Goal: Transaction & Acquisition: Purchase product/service

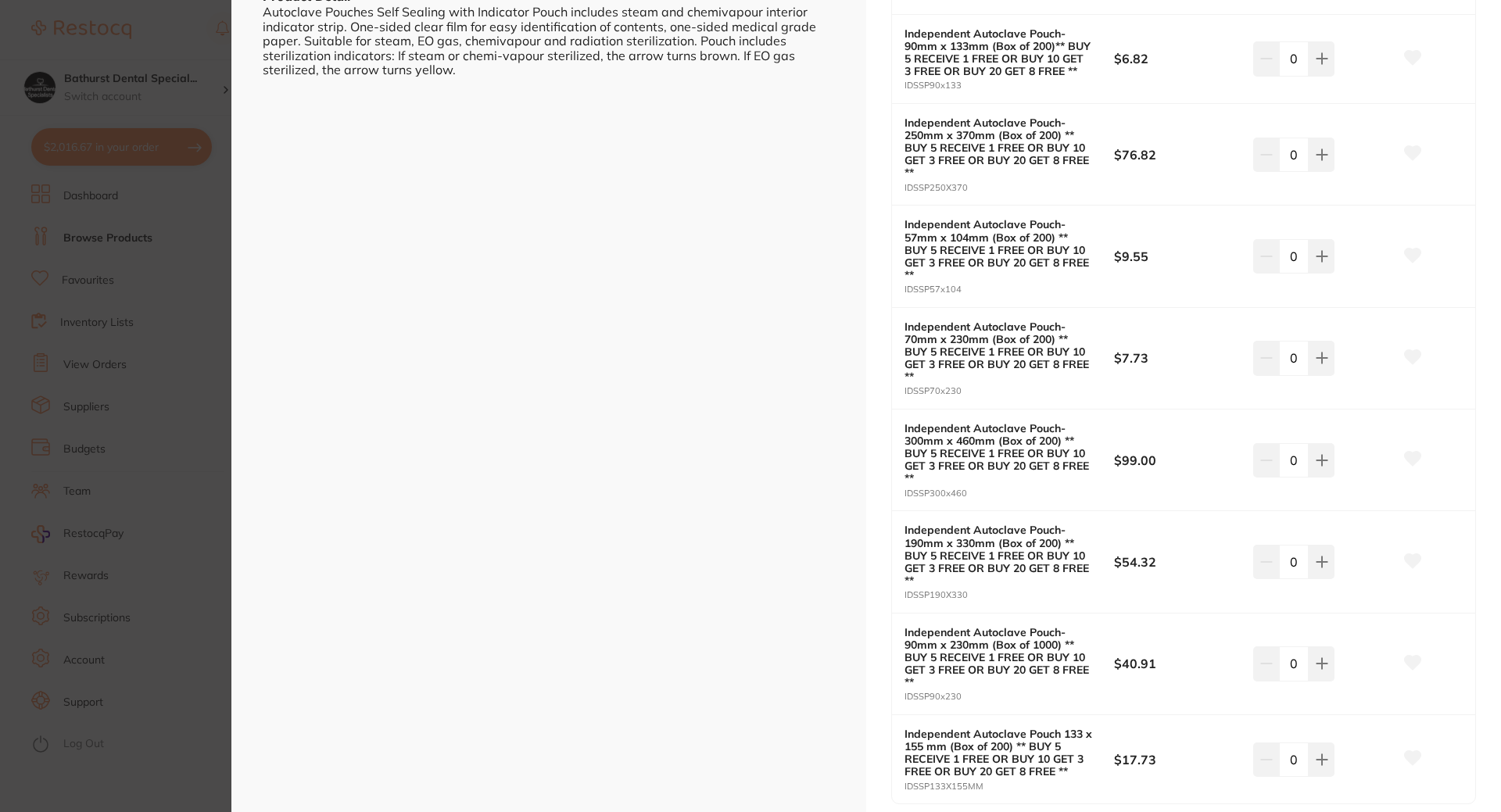
click at [151, 91] on section "Independent Autoclave Pouches ** BUY 5 RECEIVE 1 FREE OR BUY 10 GET 3 FREE OR B…" at bounding box center [750, 406] width 1501 height 812
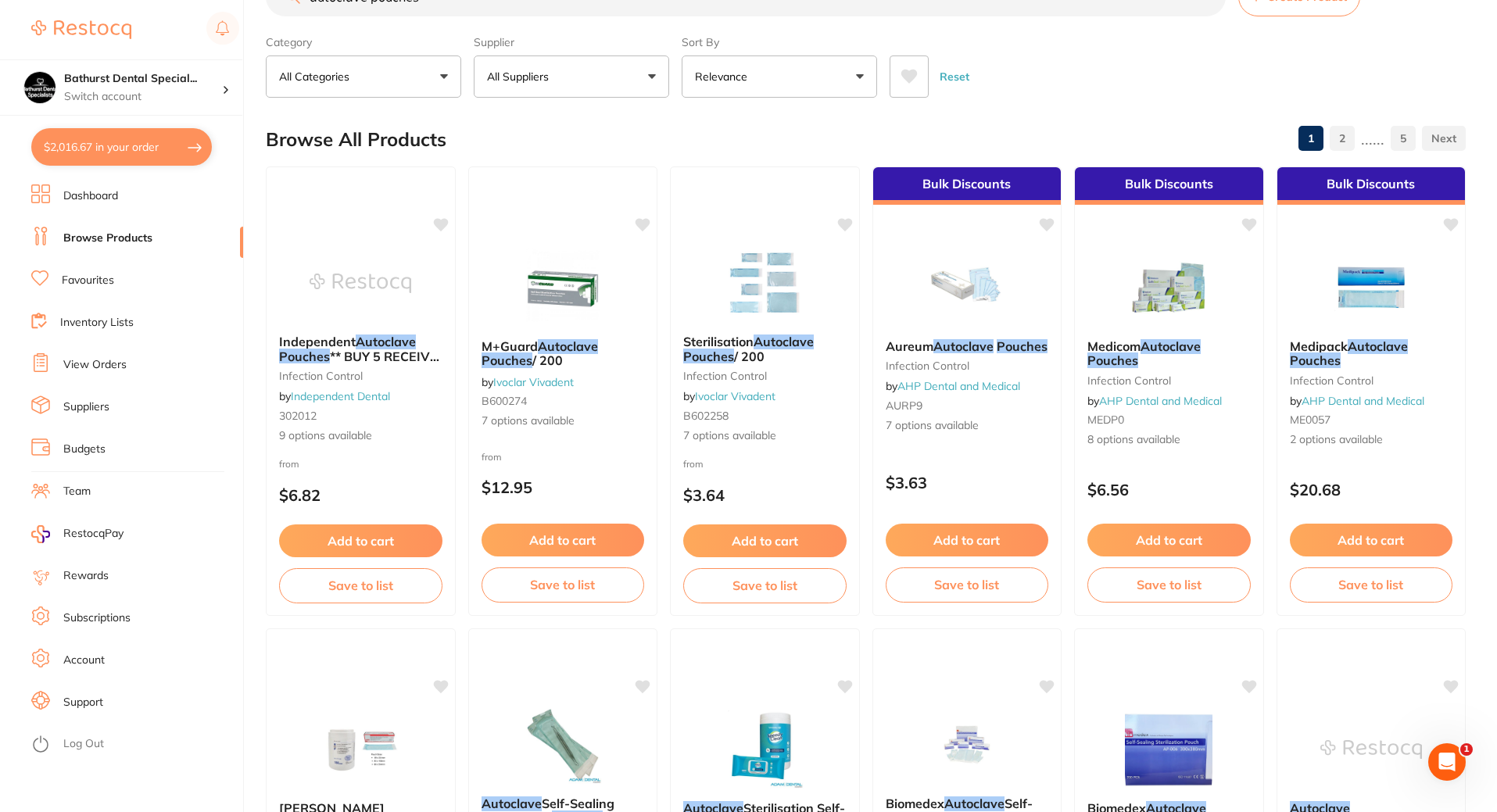
click at [152, 150] on button "$2,016.67 in your order" at bounding box center [121, 147] width 180 height 37
checkbox input "true"
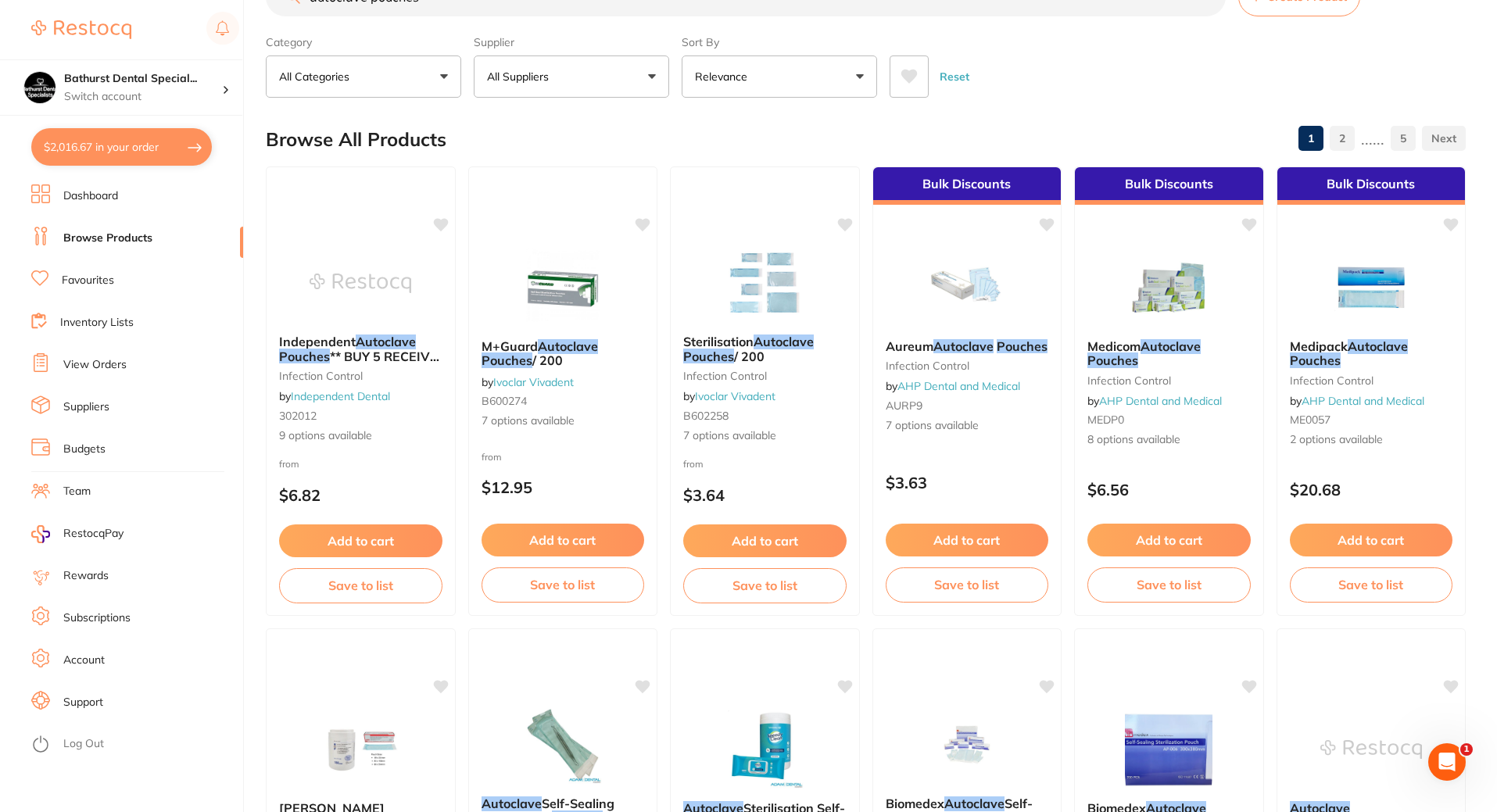
checkbox input "true"
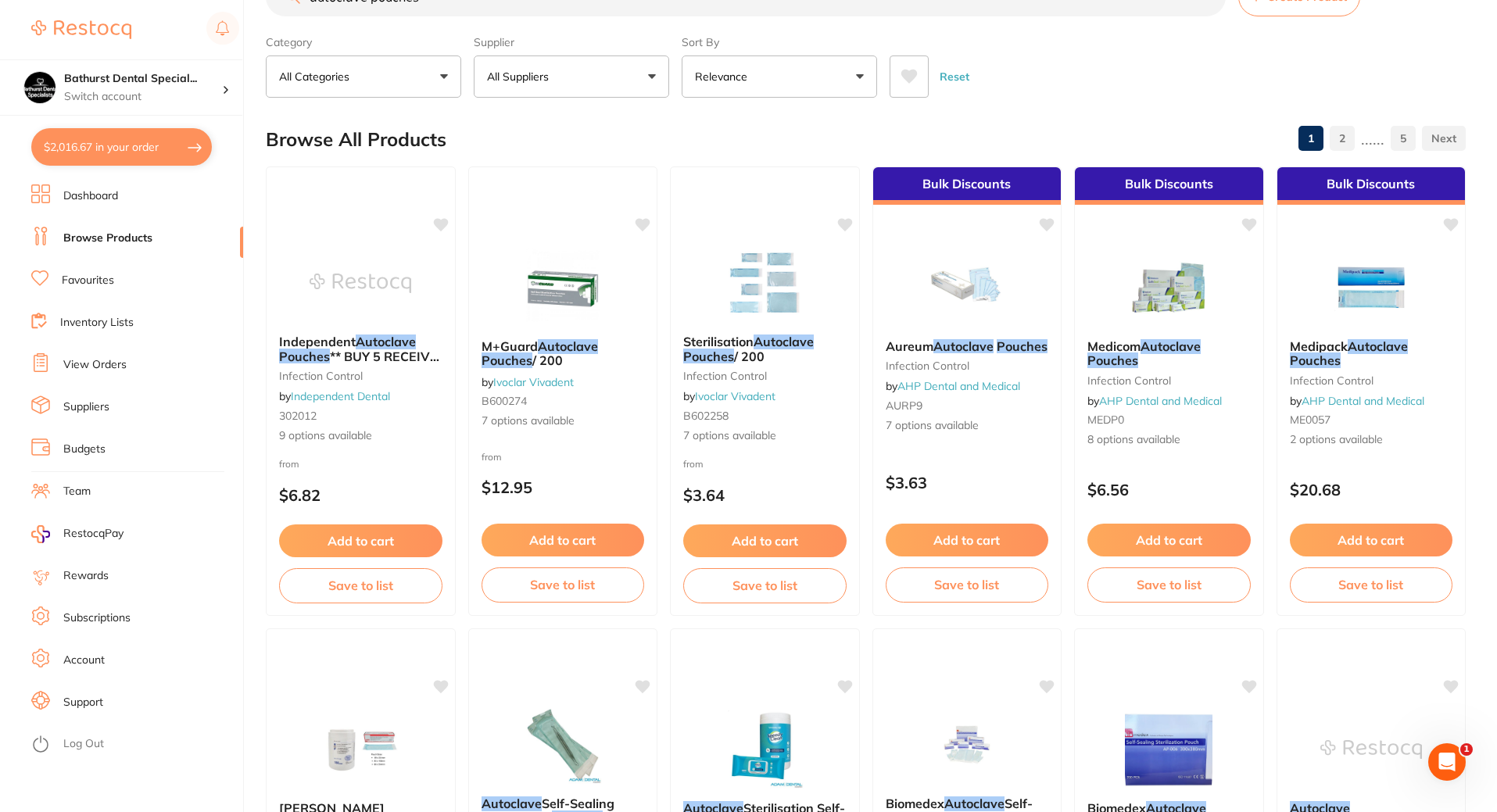
checkbox input "true"
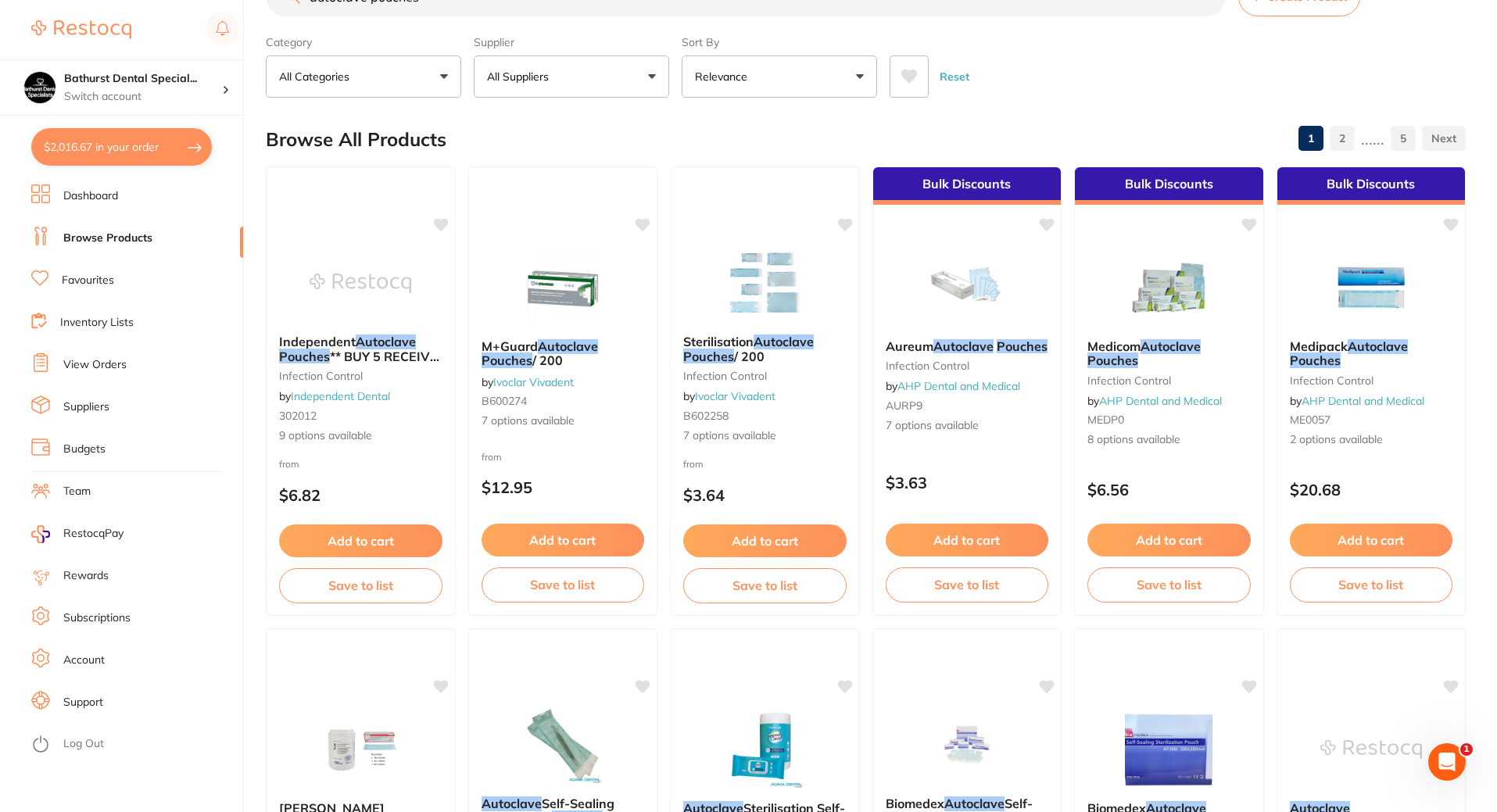
checkbox input "true"
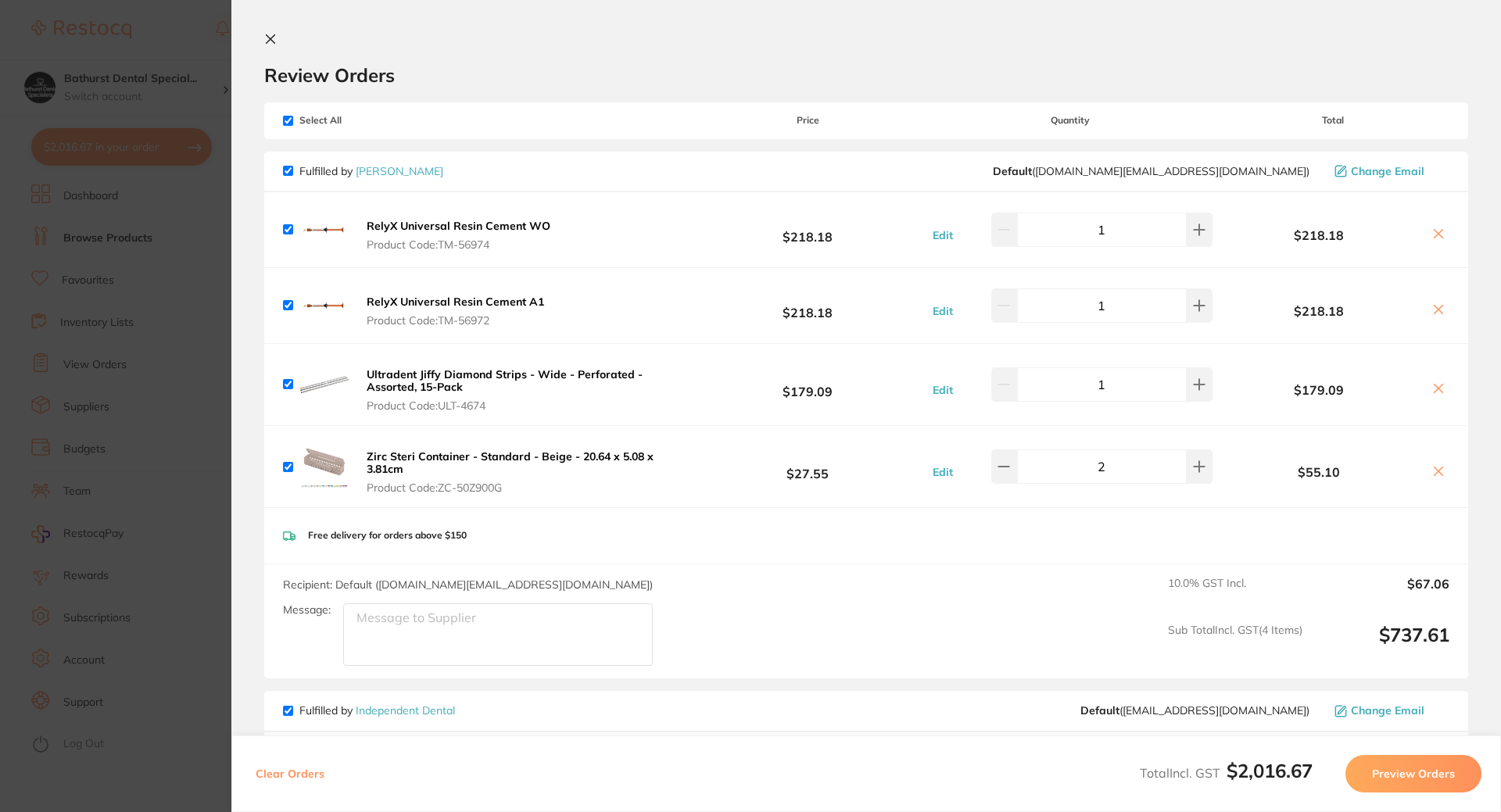
click at [286, 382] on input "checkbox" at bounding box center [287, 384] width 10 height 10
checkbox input "false"
click at [320, 463] on img at bounding box center [324, 466] width 50 height 50
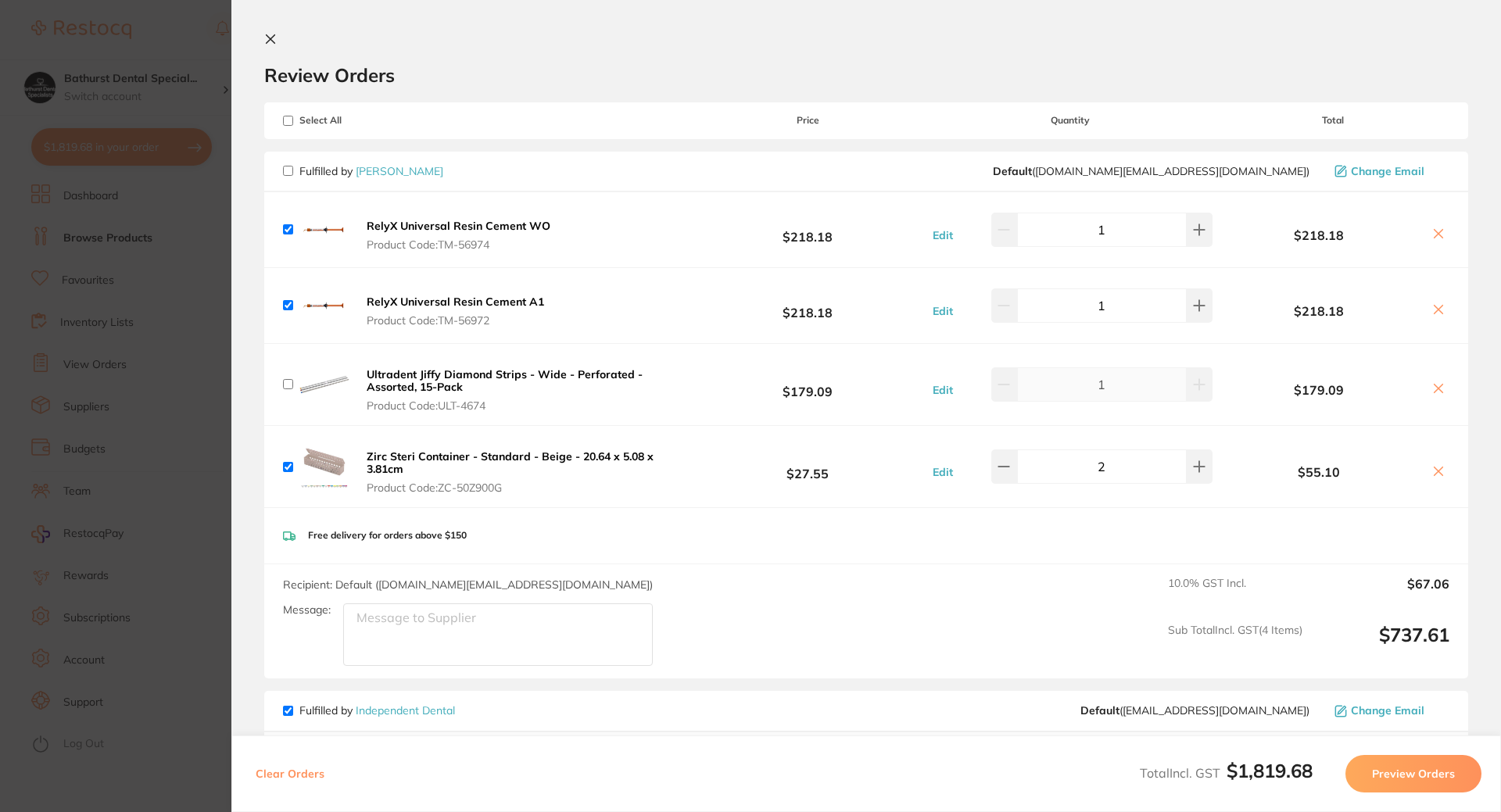
click at [397, 454] on b "Zirc Steri Container - Standard - Beige - 20.64 x 5.08 x 3.81cm" at bounding box center [509, 463] width 287 height 27
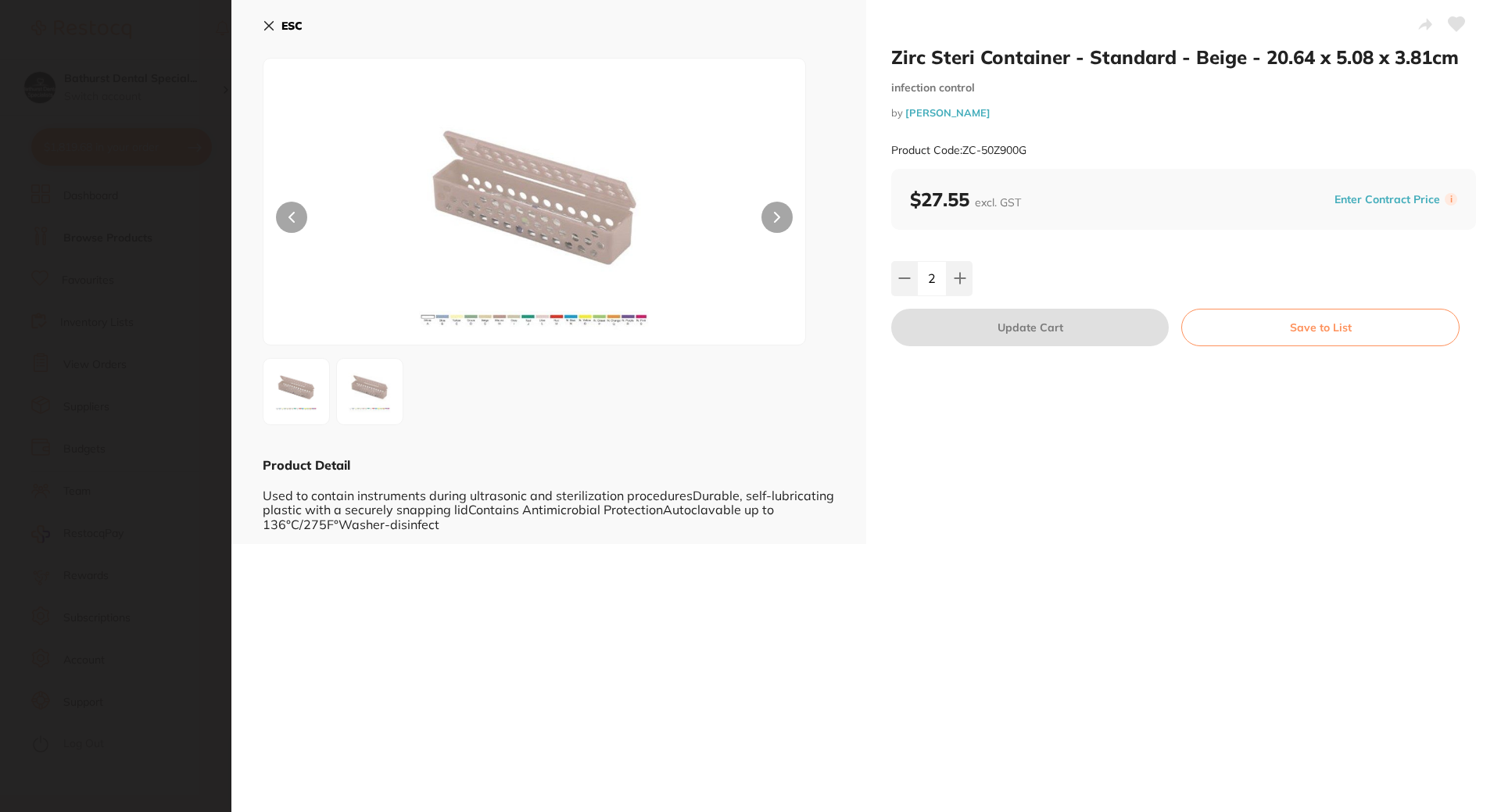
click at [277, 217] on button at bounding box center [291, 217] width 31 height 31
click at [253, 19] on div "ESC Product Detail Used to contain instruments during ultrasonic and sterilizat…" at bounding box center [549, 272] width 635 height 544
click at [261, 26] on div "ESC Product Detail Used to contain instruments during ultrasonic and sterilizat…" at bounding box center [549, 272] width 635 height 544
click at [267, 29] on icon at bounding box center [269, 26] width 12 height 12
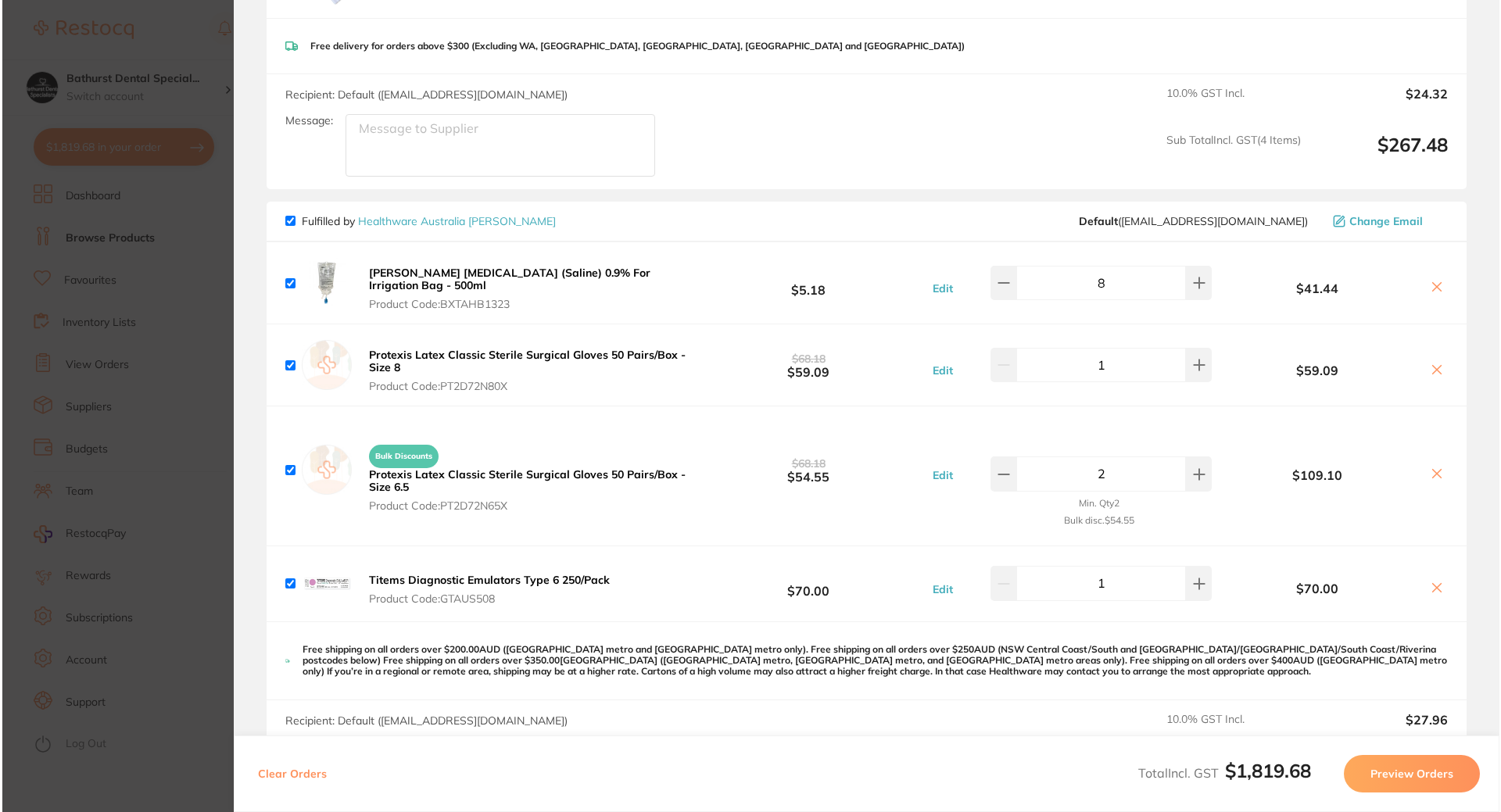
scroll to position [1016, 0]
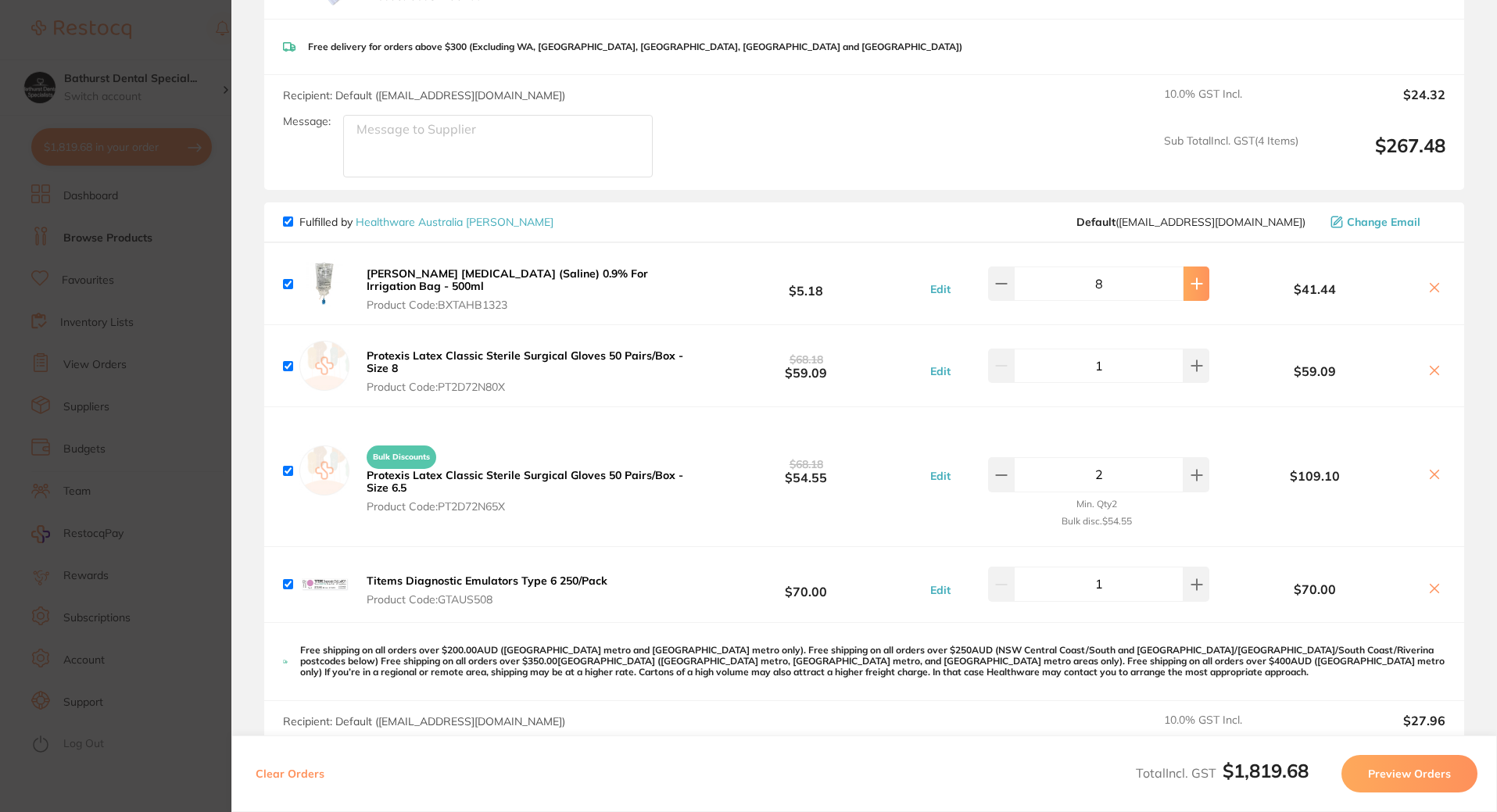
click at [1191, 289] on icon at bounding box center [1197, 284] width 12 height 12
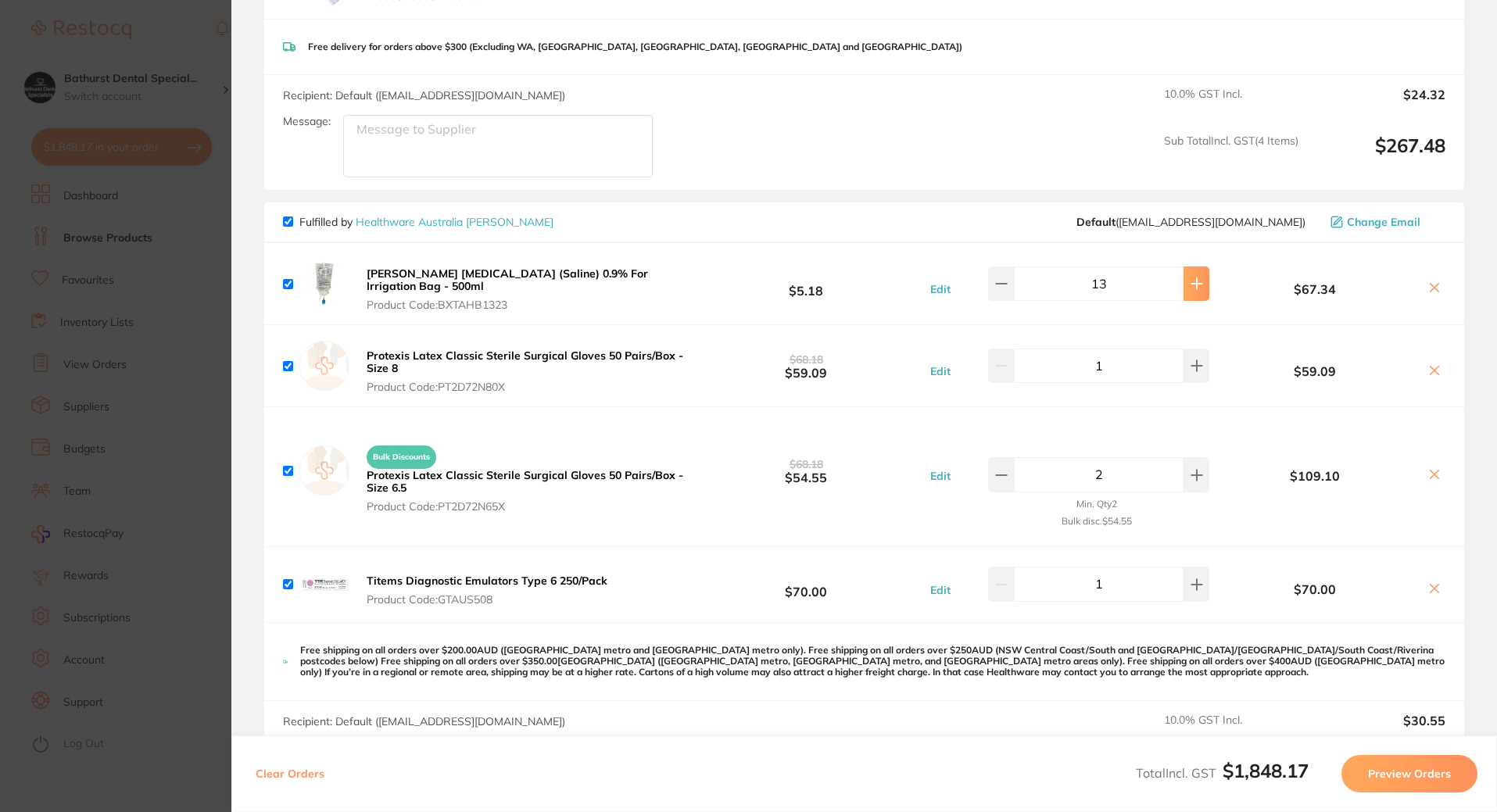
click at [1191, 289] on icon at bounding box center [1197, 284] width 12 height 12
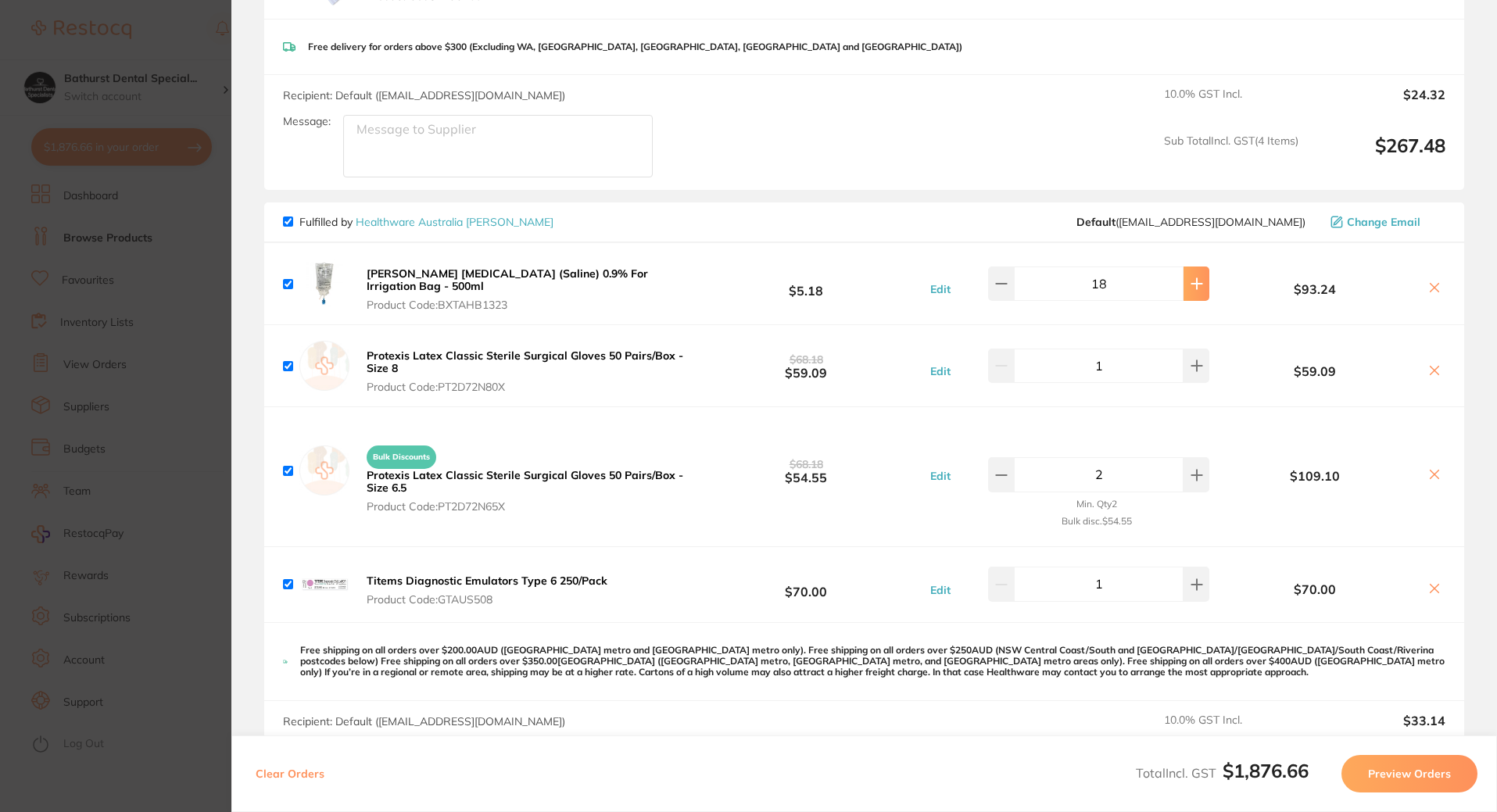
click at [1191, 289] on icon at bounding box center [1197, 284] width 12 height 12
type input "20"
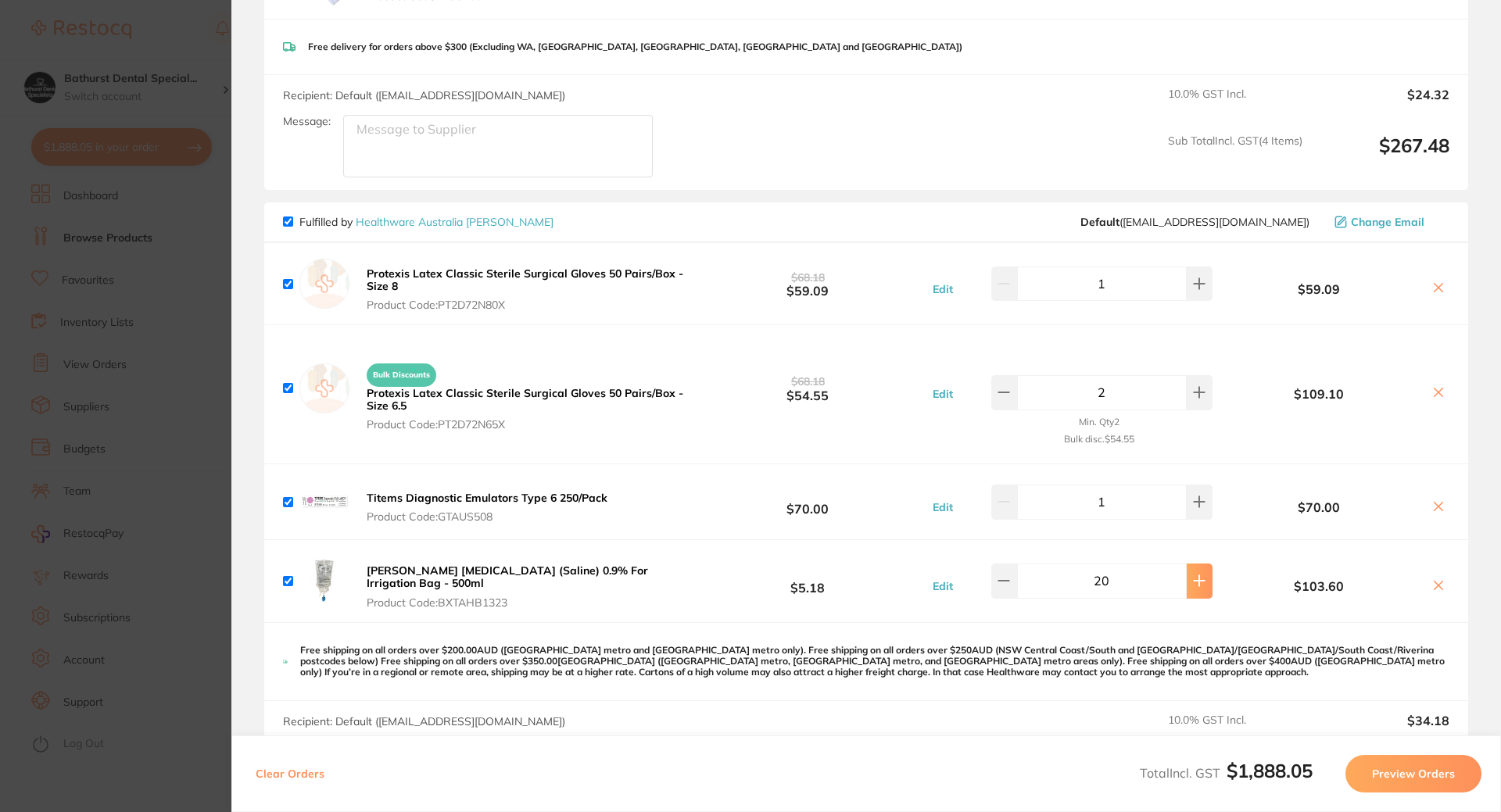
click at [1193, 583] on icon at bounding box center [1199, 581] width 12 height 12
type input "24"
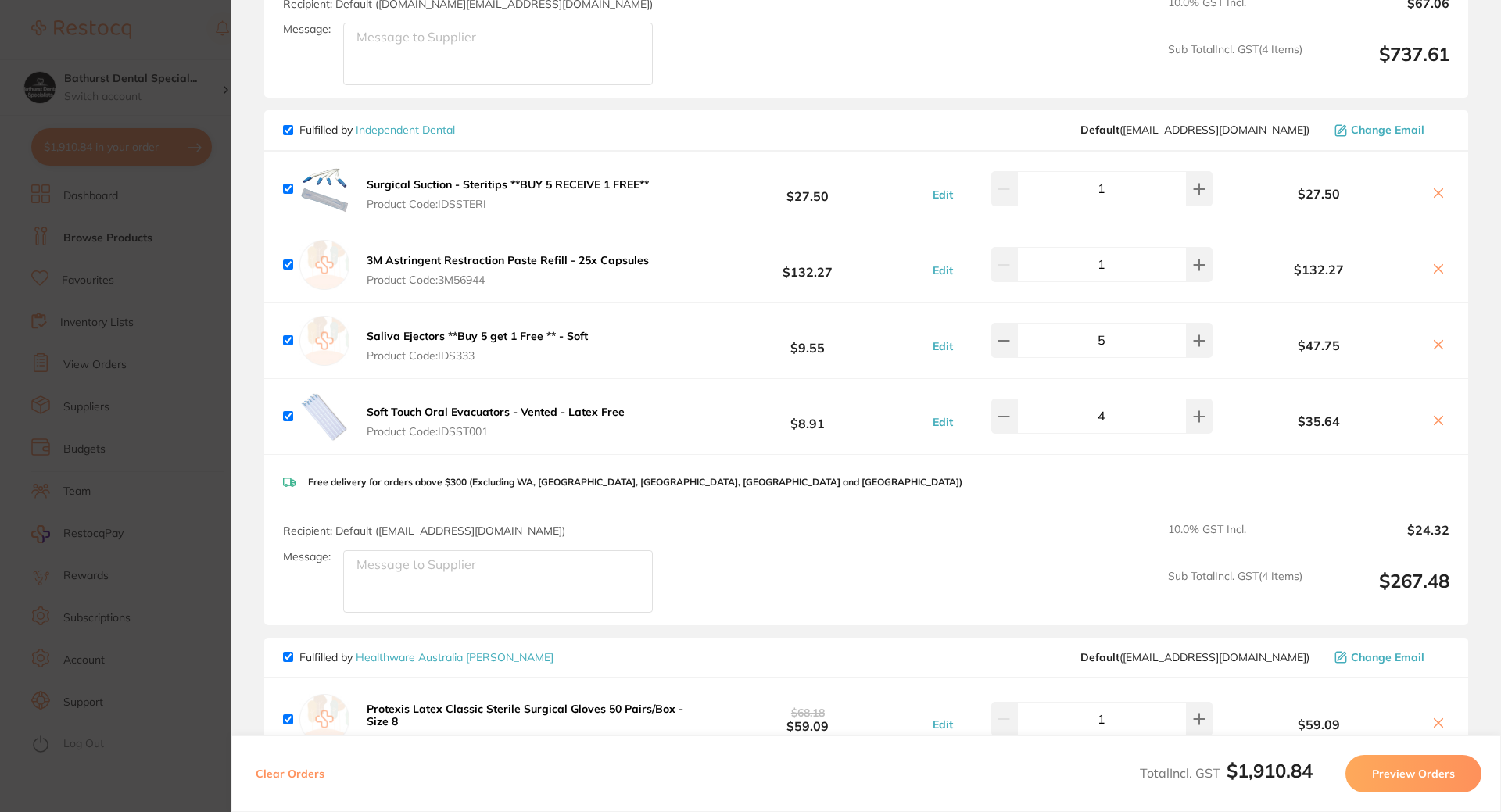
scroll to position [548, 0]
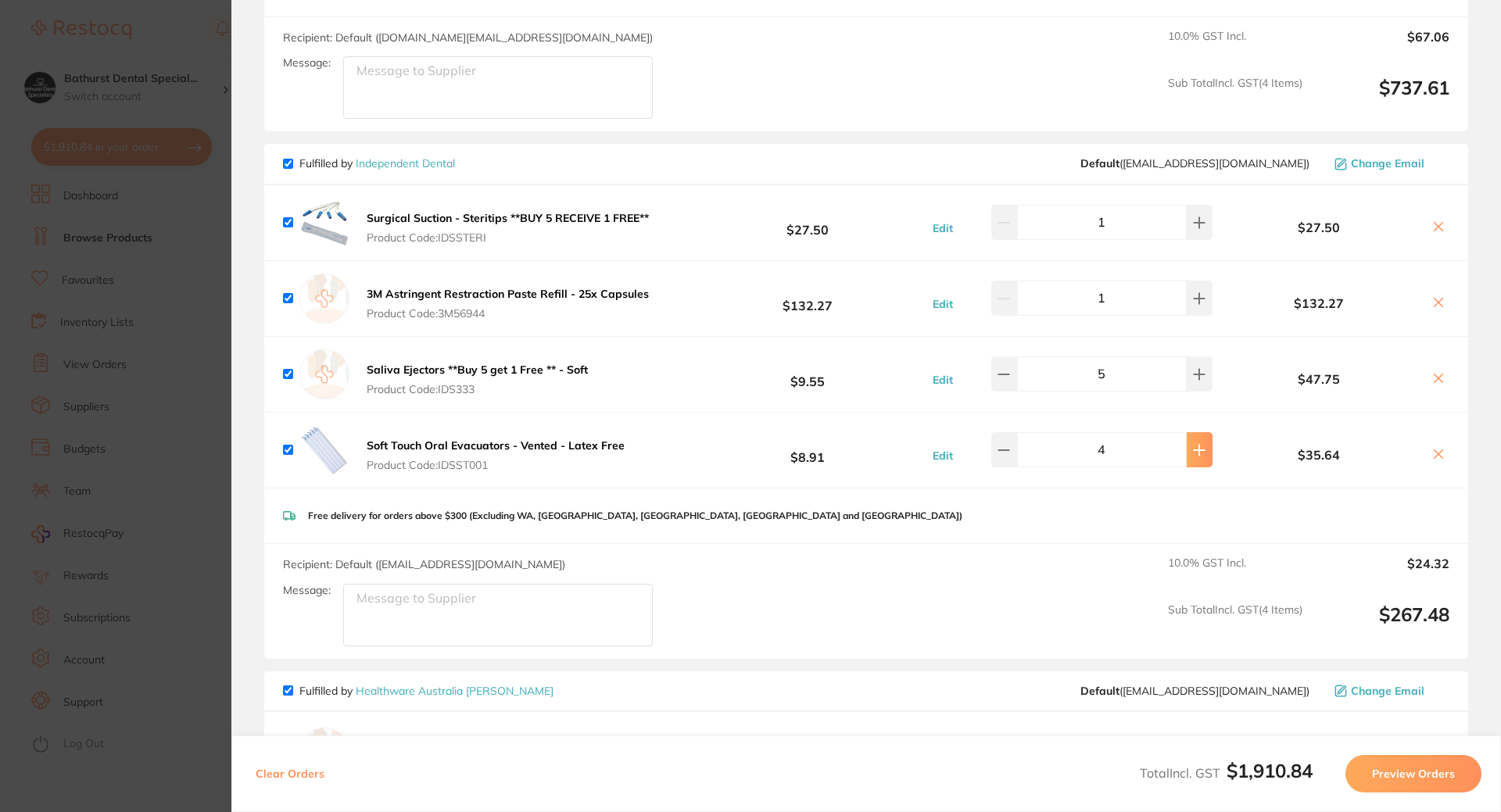
click at [1193, 454] on icon at bounding box center [1199, 450] width 12 height 12
type input "5"
click at [1199, 298] on button at bounding box center [1199, 297] width 26 height 34
click at [999, 302] on button at bounding box center [1004, 297] width 26 height 34
type input "1"
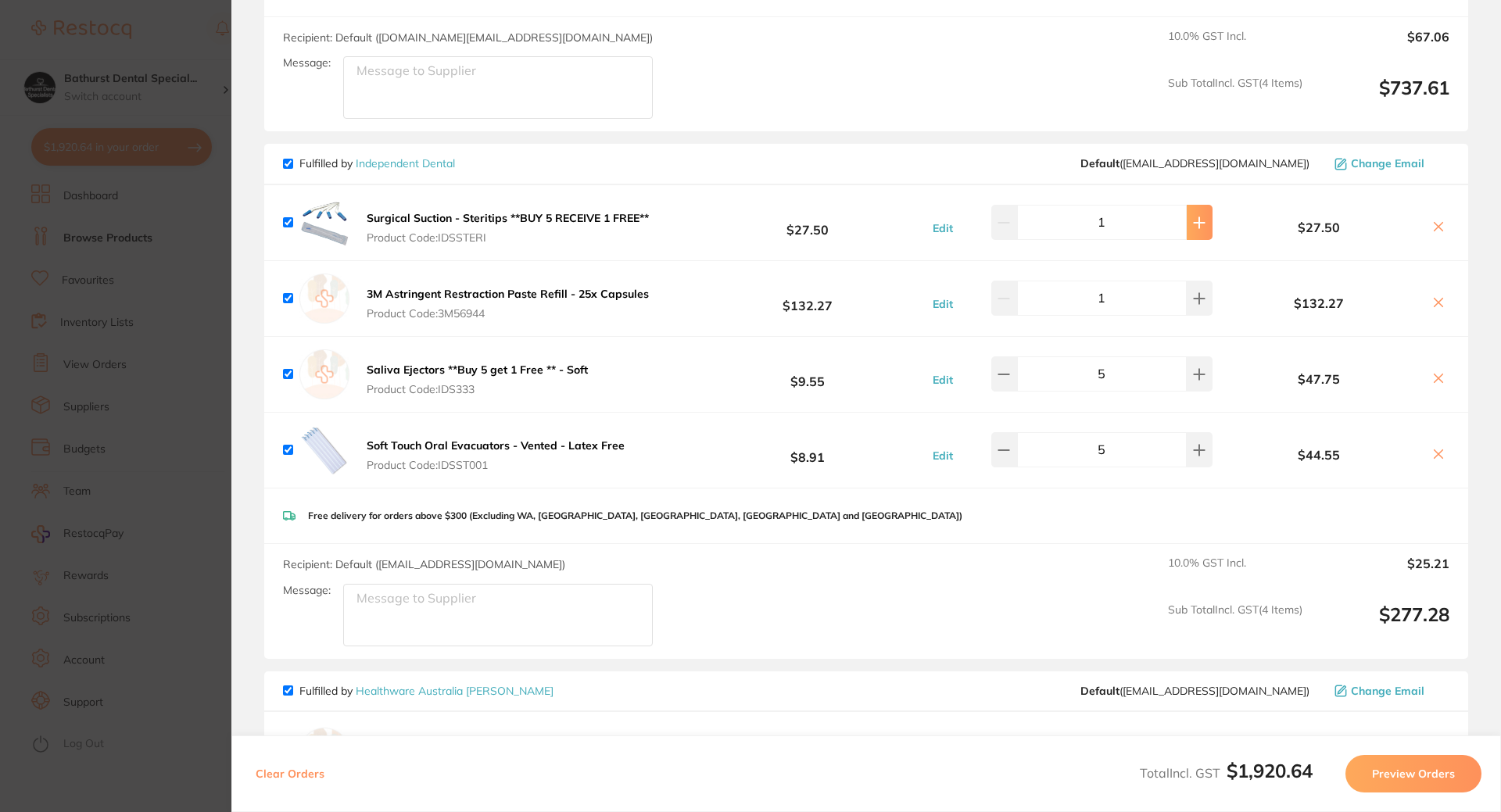
click at [1201, 226] on button at bounding box center [1199, 222] width 26 height 34
type input "5"
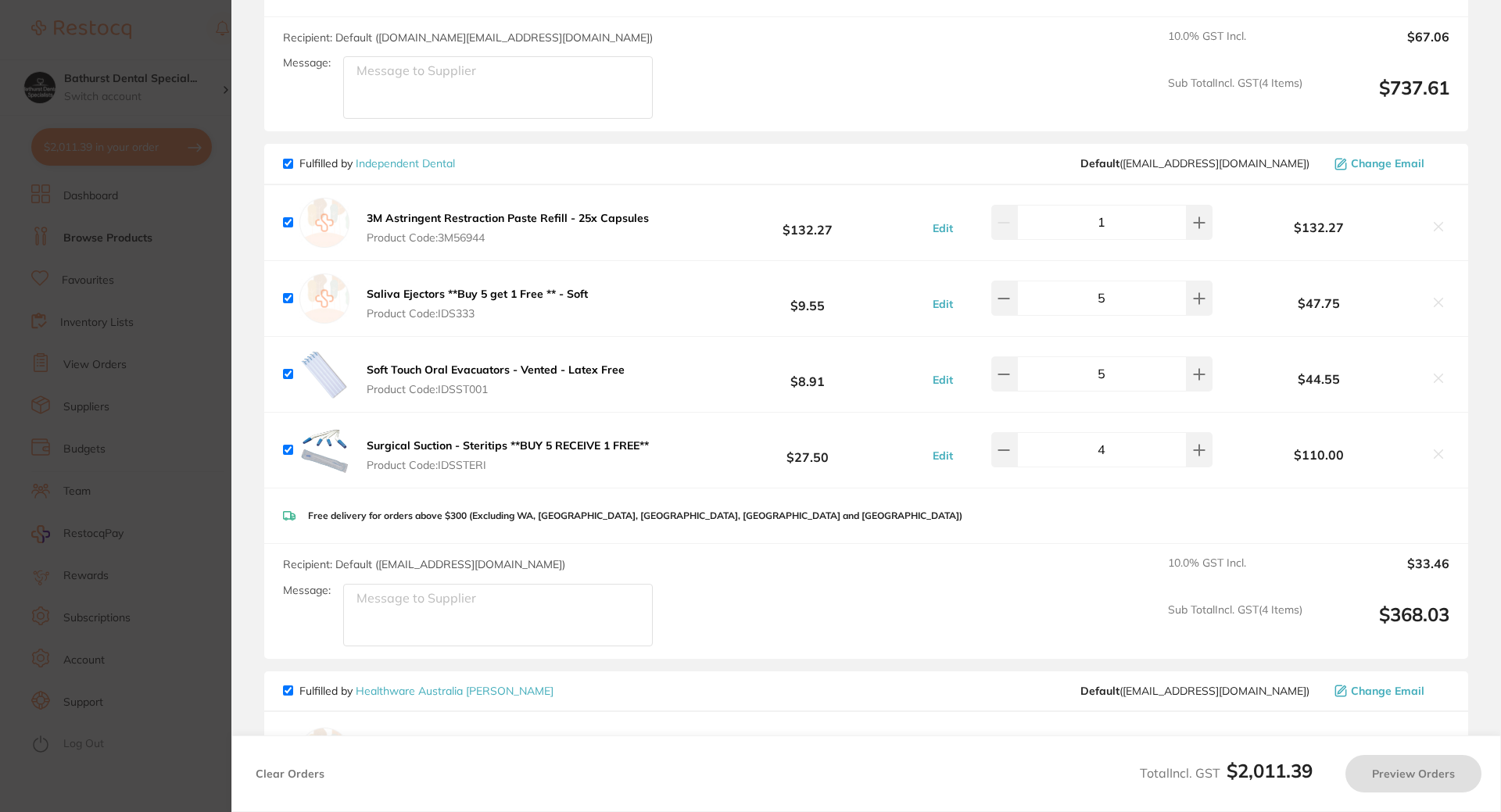
type input "5"
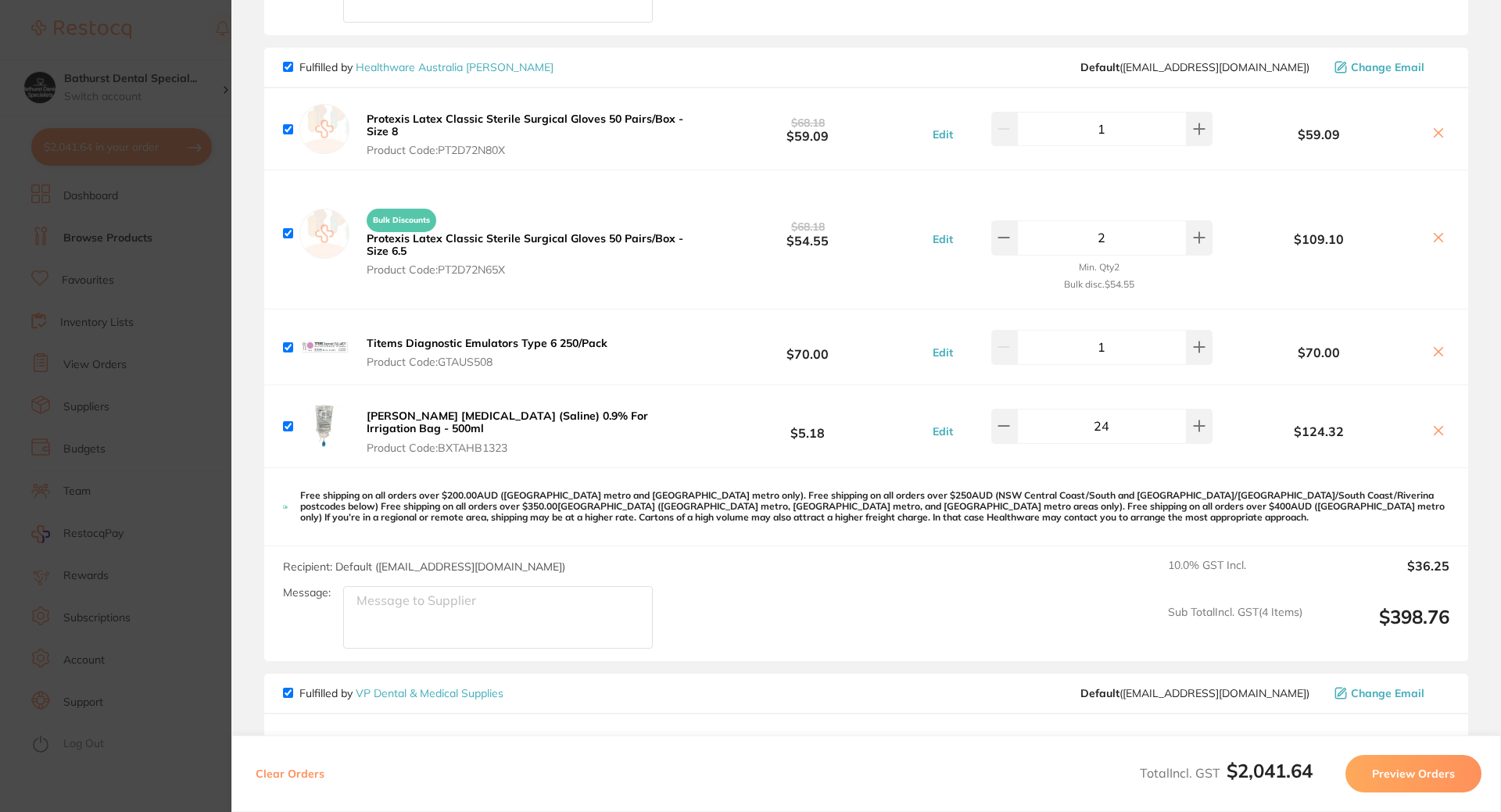
scroll to position [1094, 0]
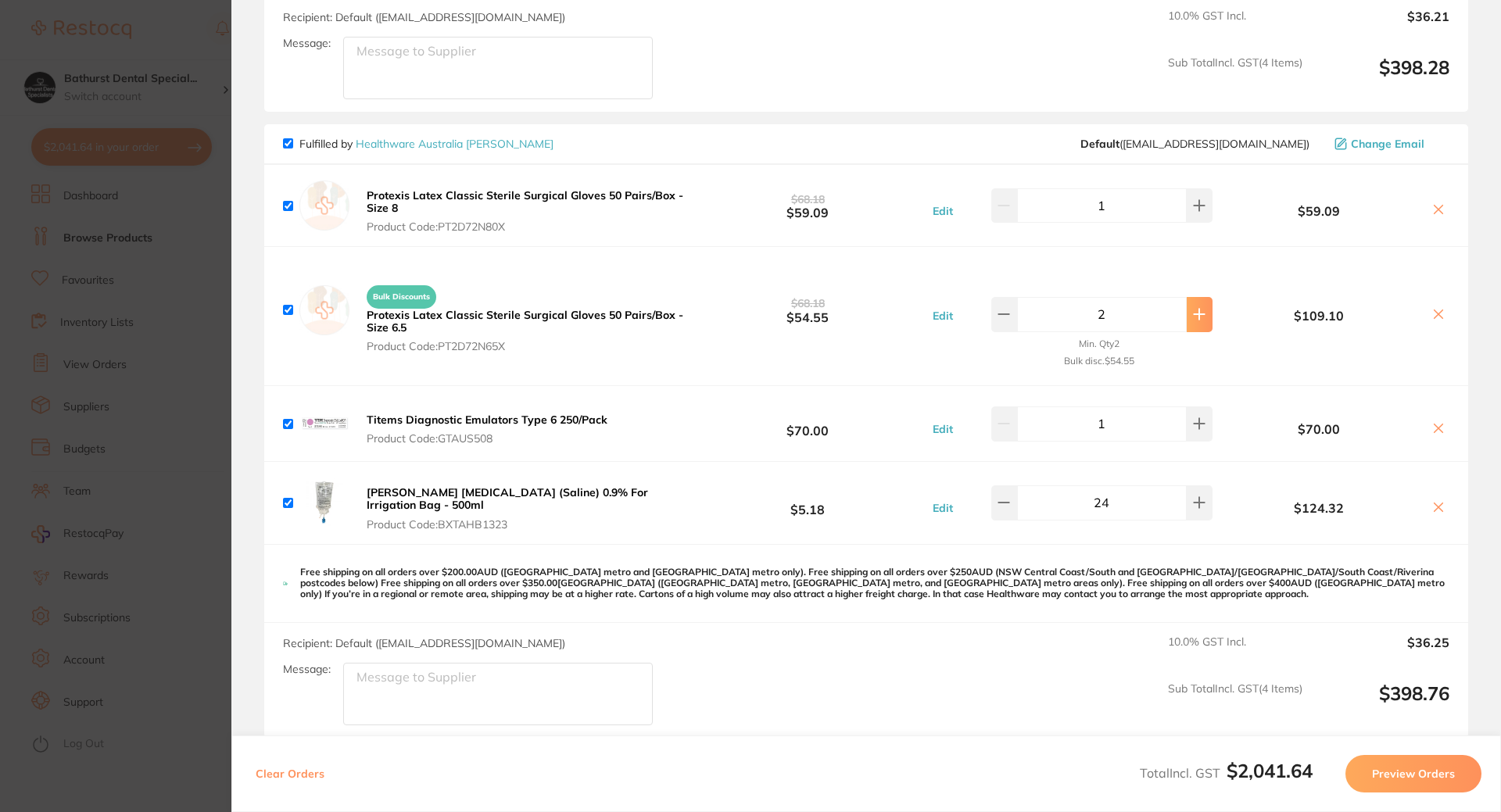
click at [1193, 318] on icon at bounding box center [1199, 314] width 12 height 12
type input "3"
click at [1187, 209] on button at bounding box center [1199, 205] width 26 height 34
type input "2"
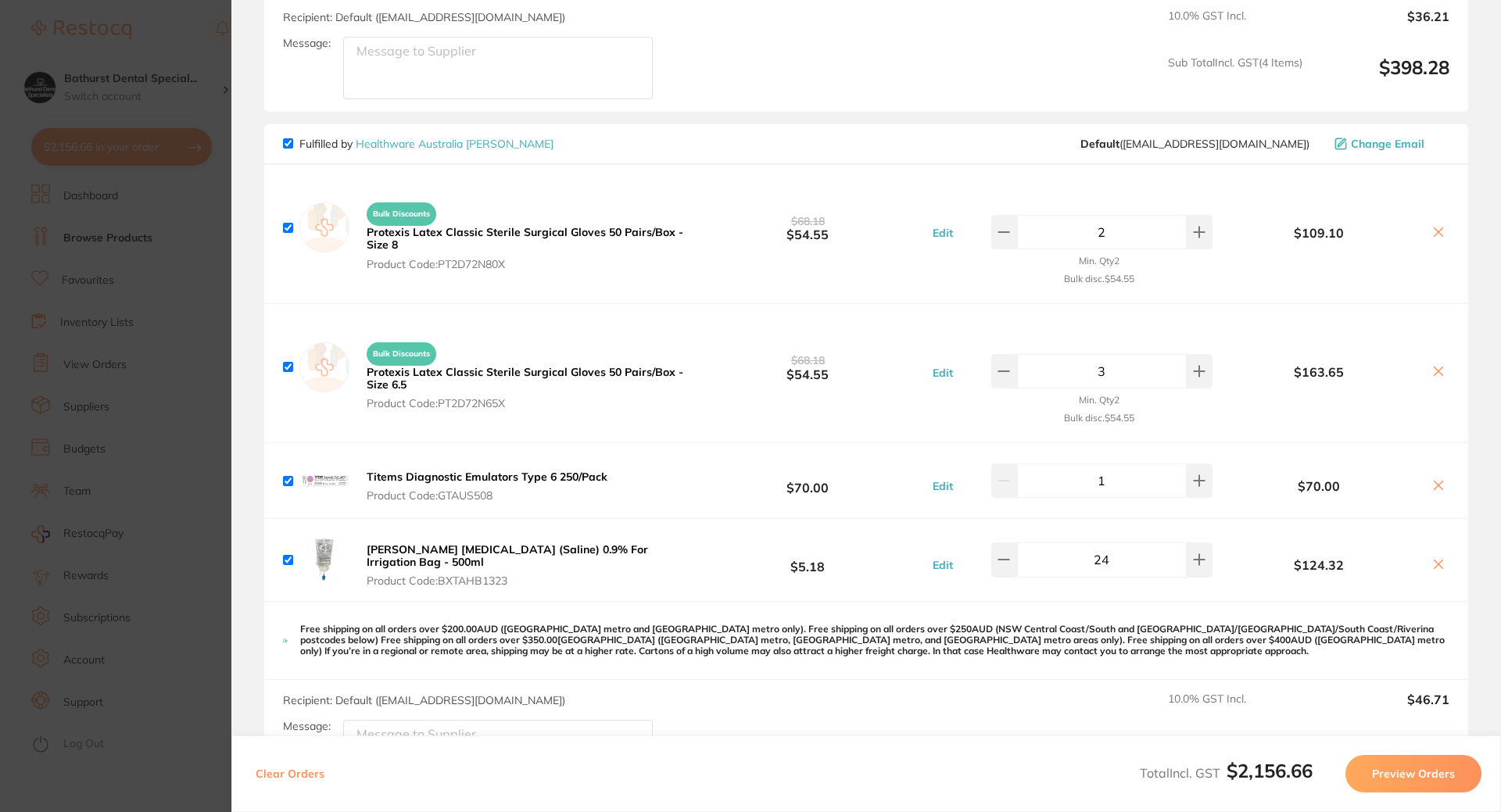
click at [1450, 783] on button "Preview Orders" at bounding box center [1413, 774] width 136 height 37
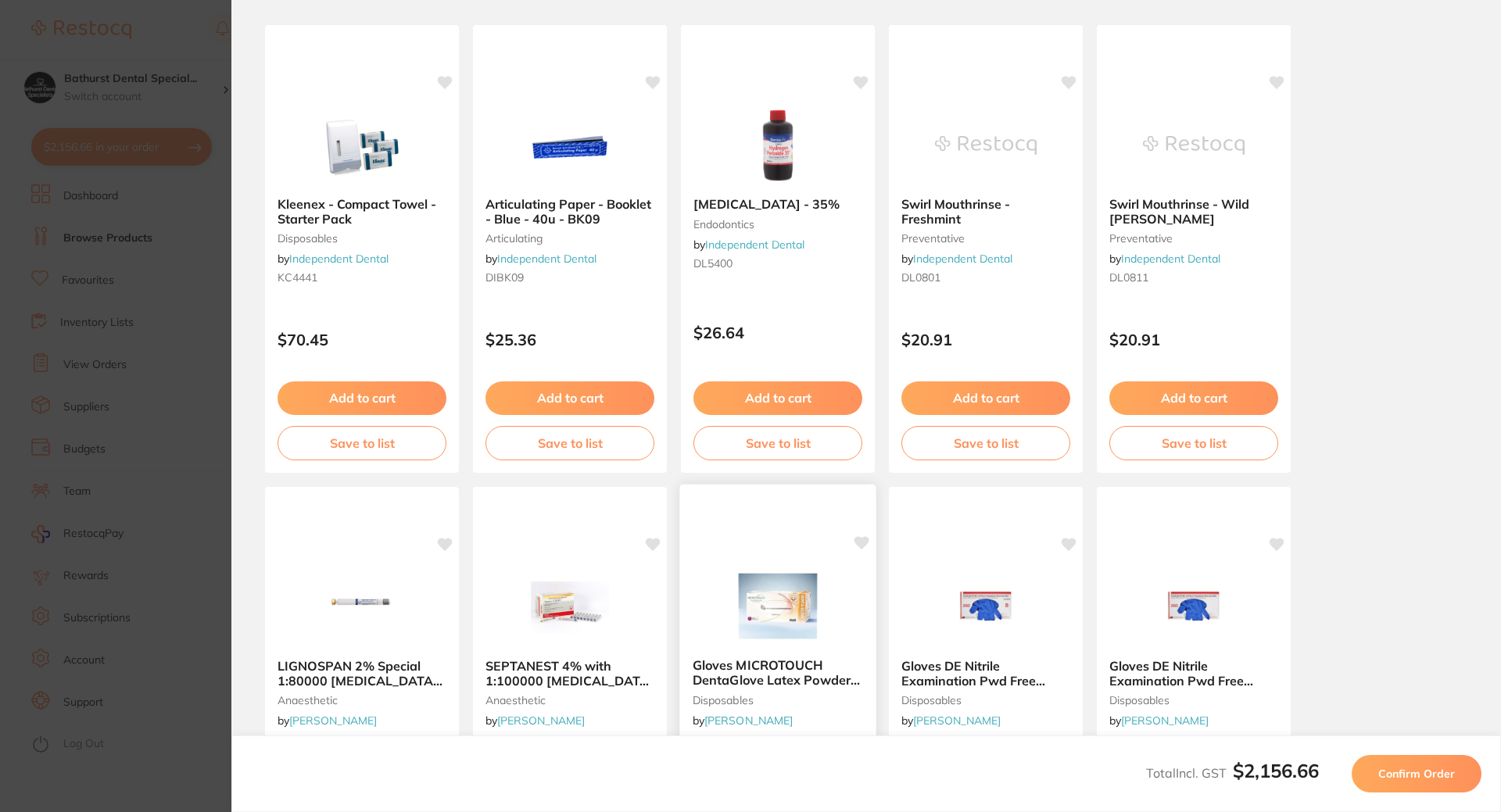
scroll to position [157, 0]
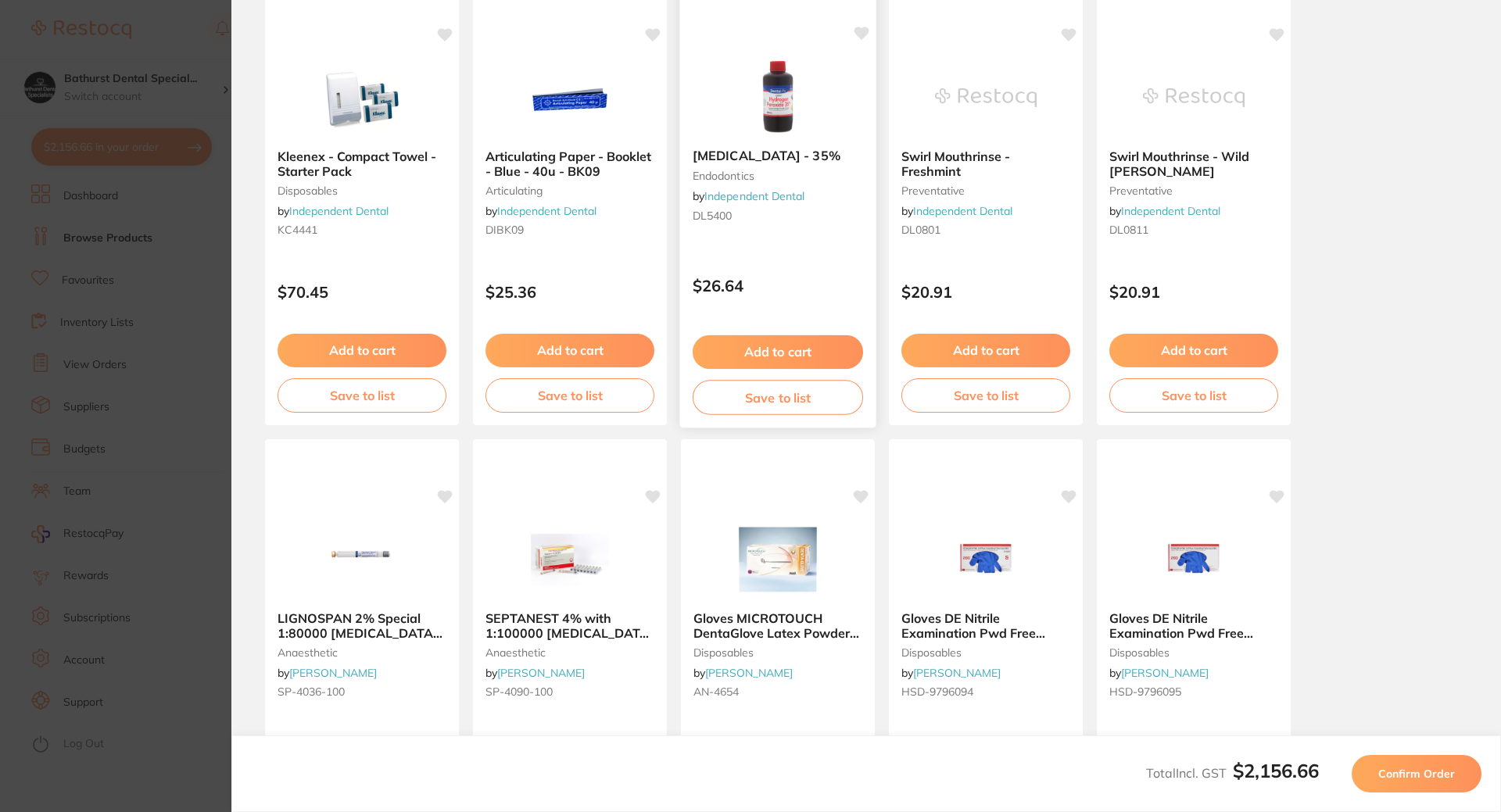
click at [747, 362] on button "Add to cart" at bounding box center [777, 352] width 171 height 34
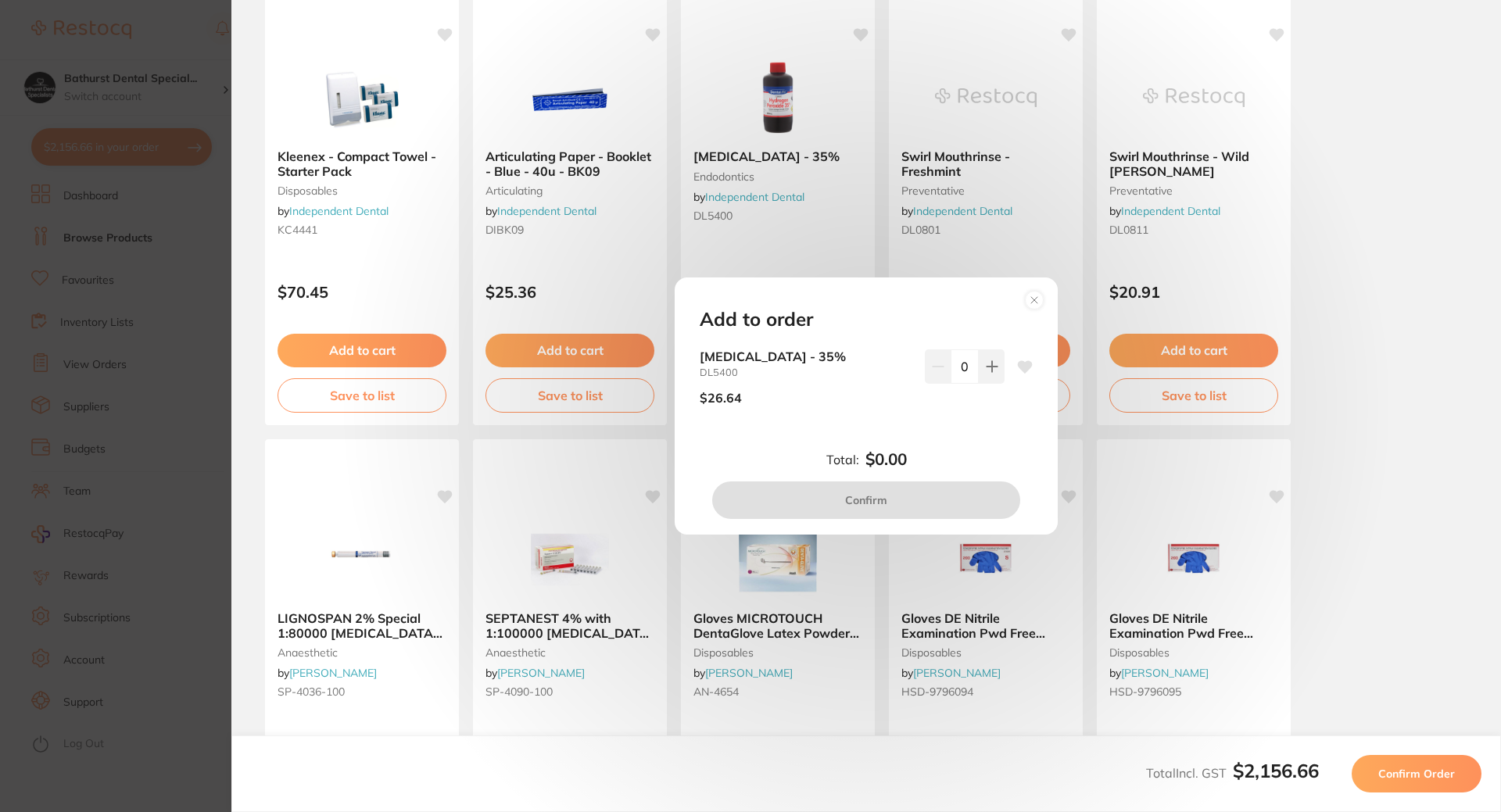
scroll to position [0, 0]
click at [985, 367] on icon at bounding box center [992, 366] width 12 height 12
type input "1"
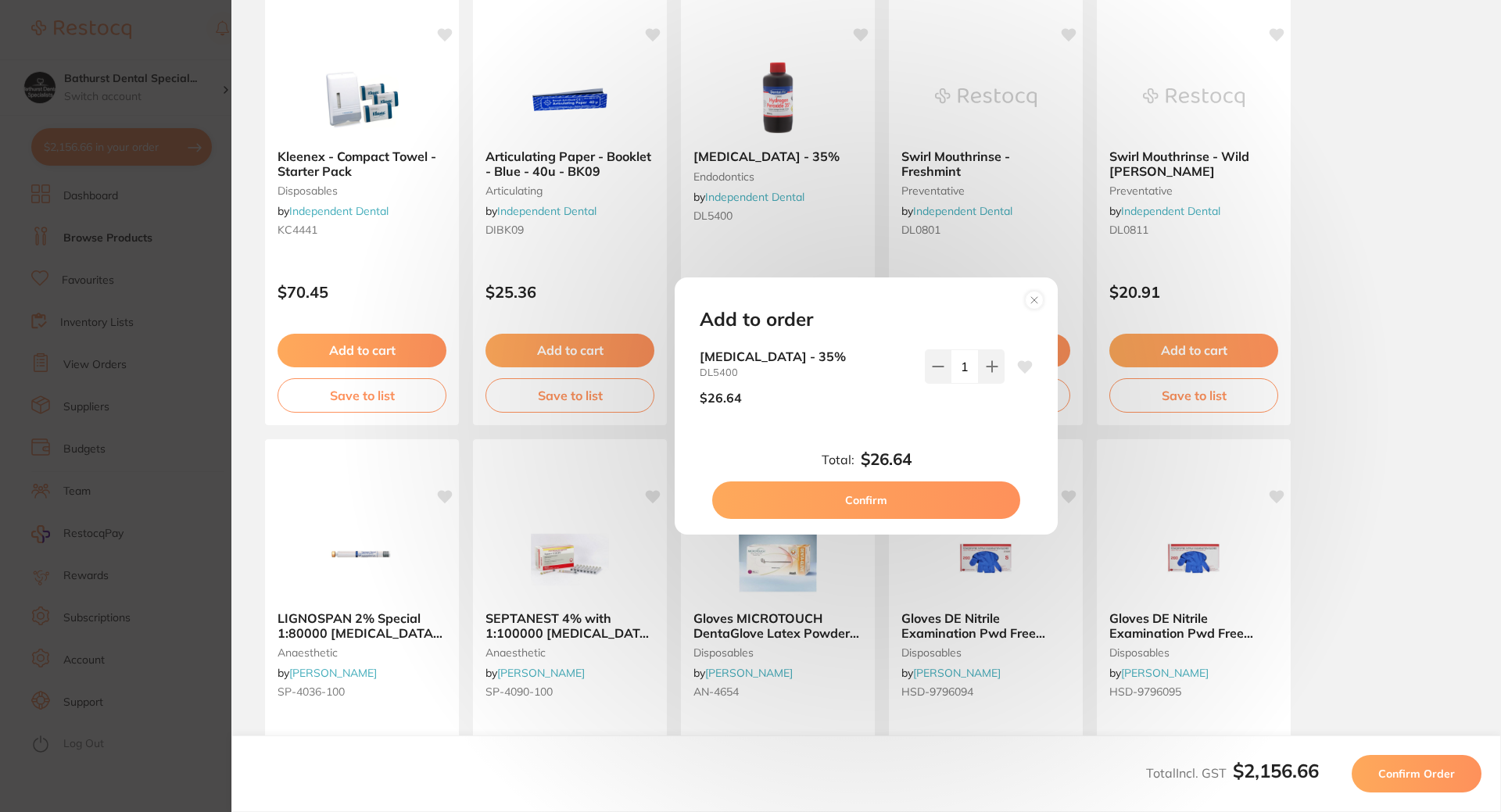
click at [824, 498] on button "Confirm" at bounding box center [866, 500] width 308 height 37
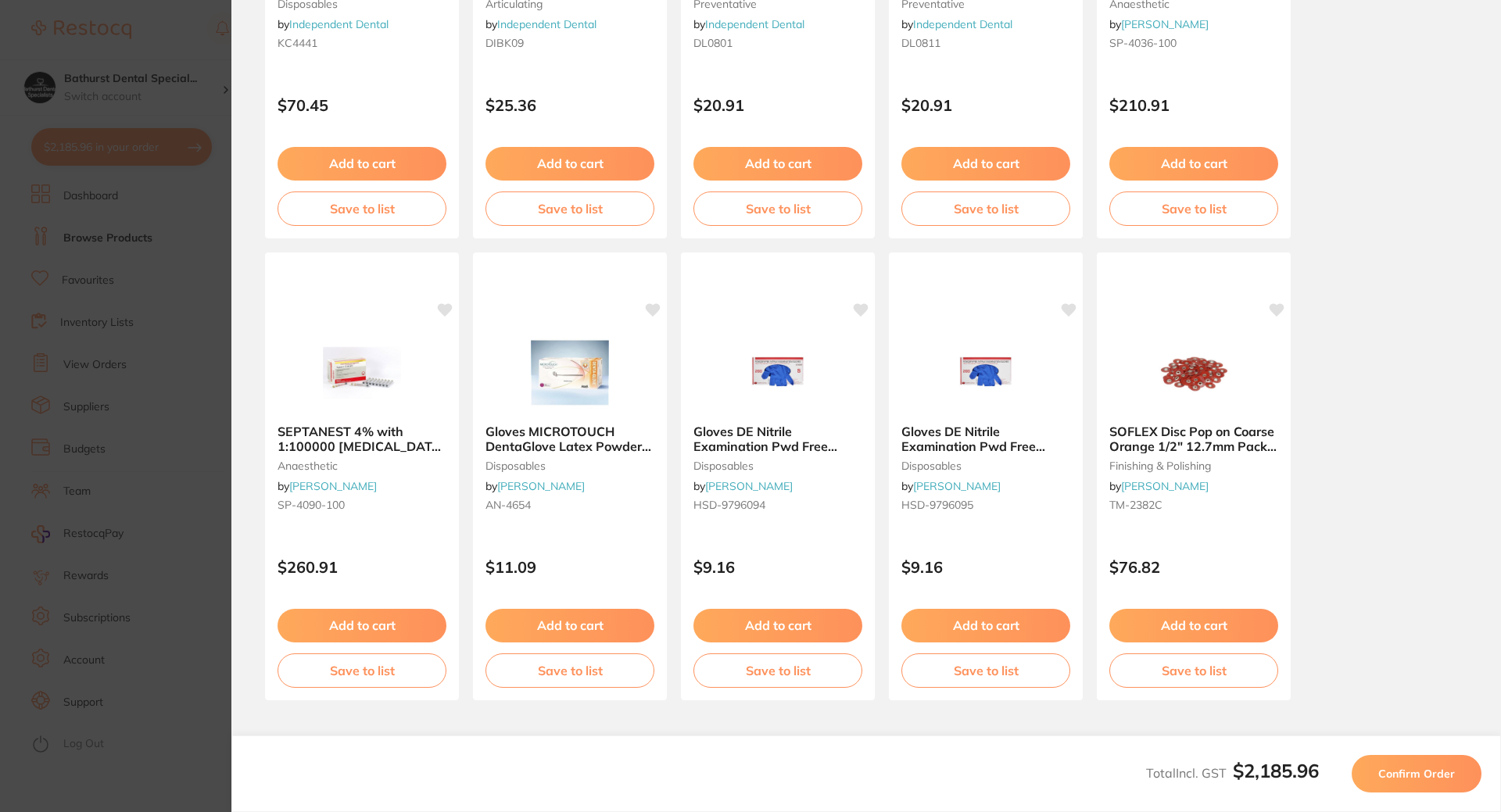
click at [1398, 782] on button "Confirm Order" at bounding box center [1416, 774] width 130 height 37
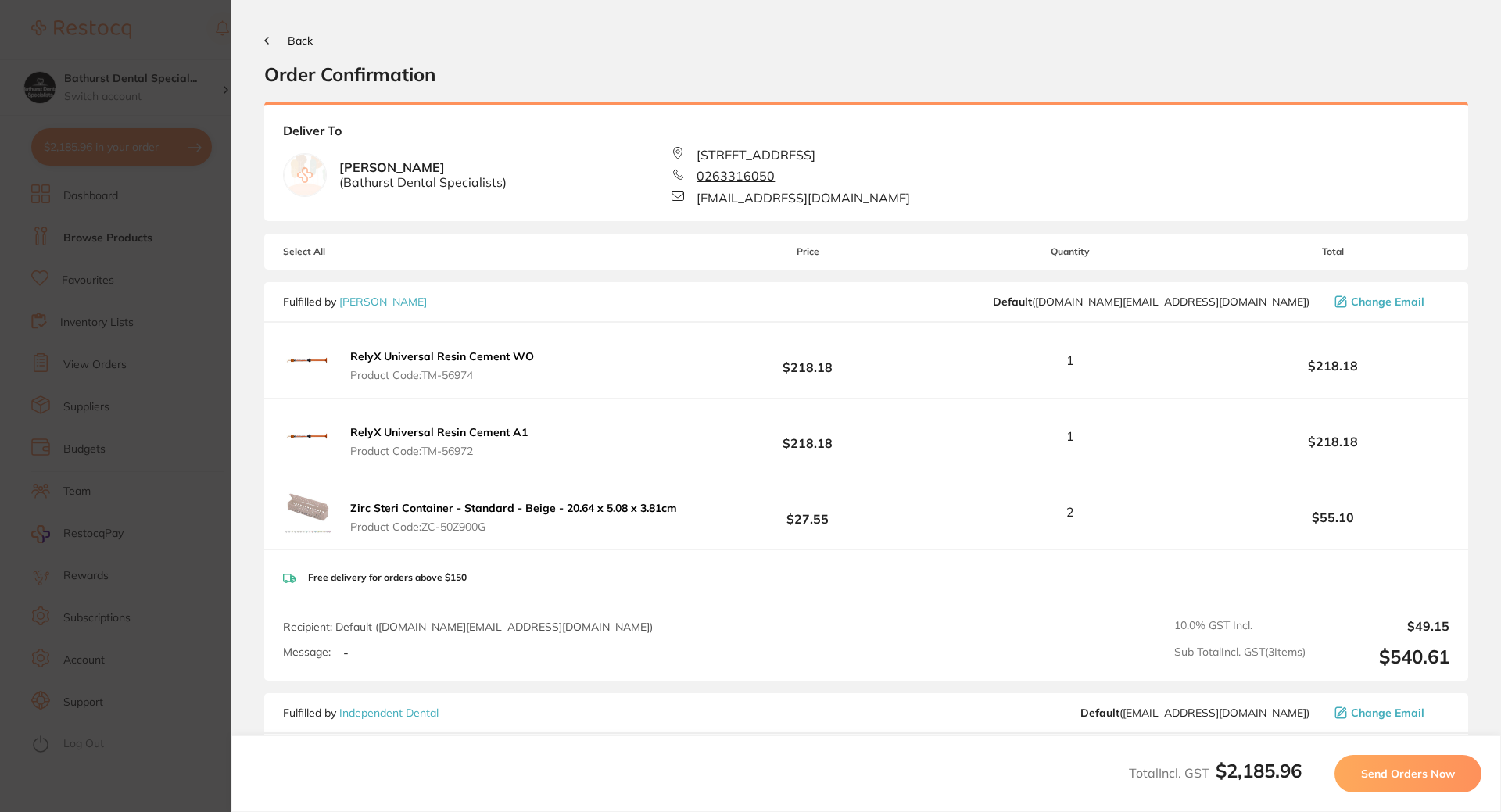
click at [1400, 777] on span "Send Orders Now" at bounding box center [1408, 774] width 94 height 14
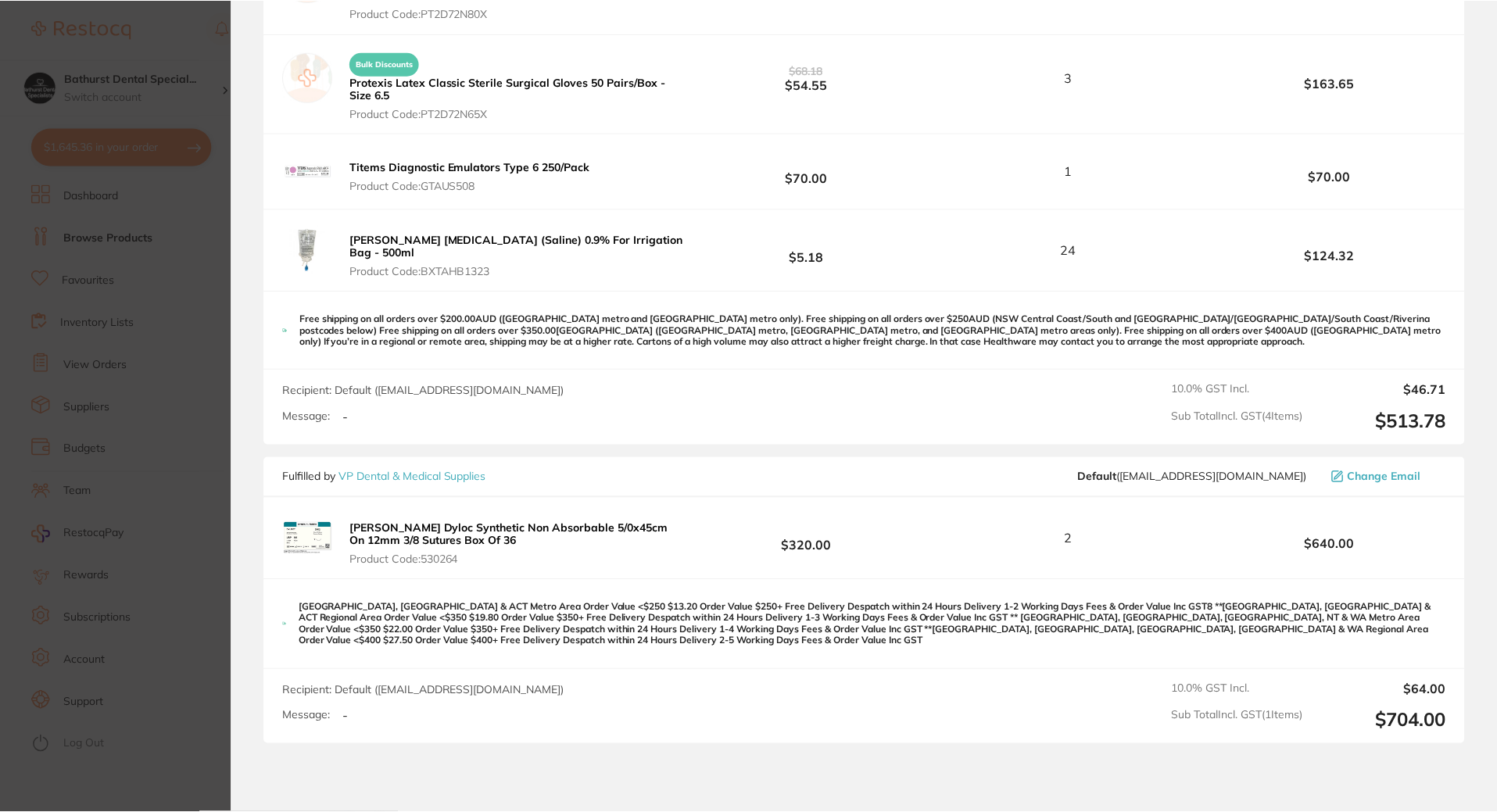
scroll to position [1407, 0]
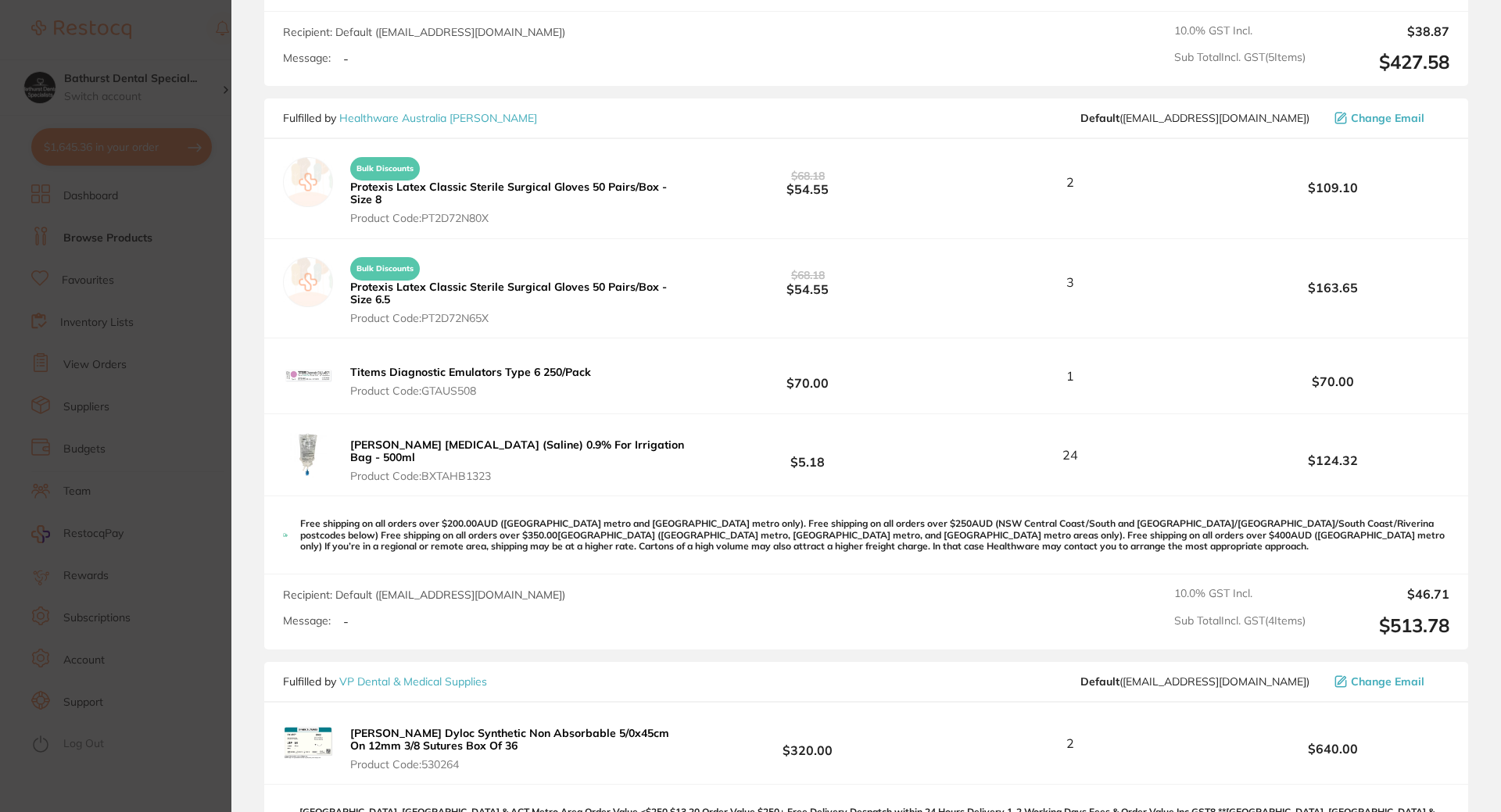
click at [384, 675] on link "VP Dental & Medical Supplies" at bounding box center [413, 682] width 148 height 14
